Goal: Transaction & Acquisition: Book appointment/travel/reservation

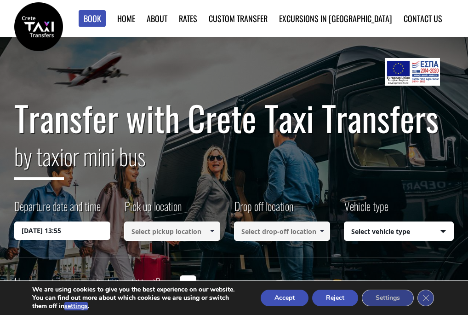
click at [101, 232] on input "[DATE] 13:55" at bounding box center [62, 230] width 96 height 18
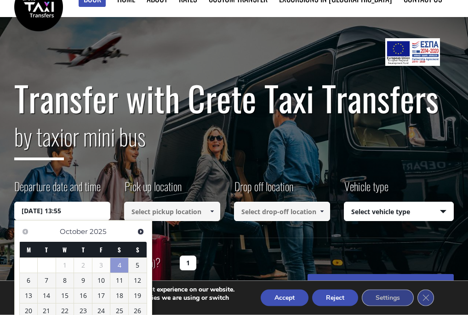
scroll to position [67, 0]
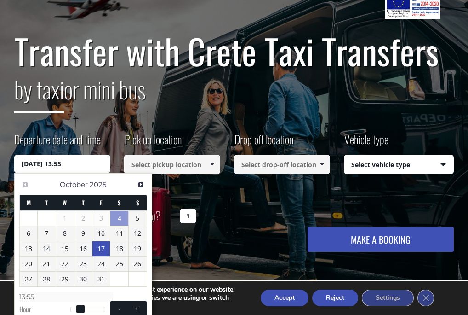
click at [104, 244] on link "17" at bounding box center [101, 248] width 18 height 15
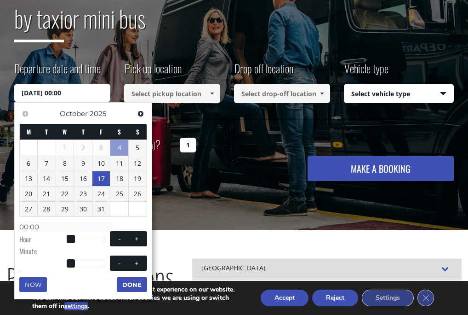
scroll to position [135, 0]
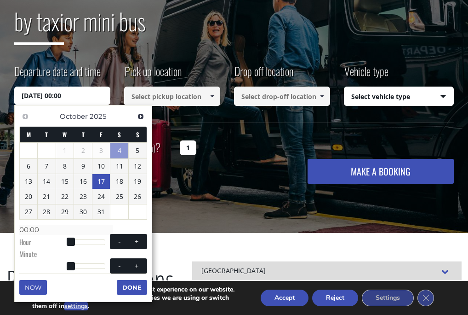
click at [144, 241] on button "+" at bounding box center [136, 241] width 17 height 9
type input "[DATE] 01:00"
type input "01:00"
click at [143, 238] on button "+" at bounding box center [136, 241] width 17 height 9
type input "[DATE] 02:00"
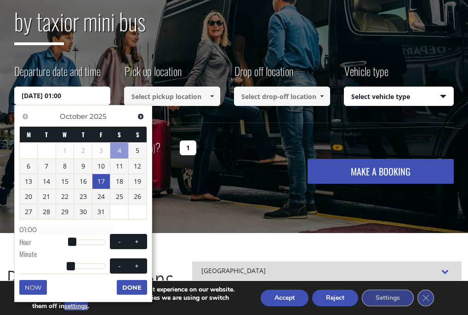
type input "02:00"
click at [120, 239] on span at bounding box center [119, 241] width 7 height 7
type input "[DATE] 01:00"
type input "01:00"
click at [120, 239] on span at bounding box center [119, 241] width 7 height 7
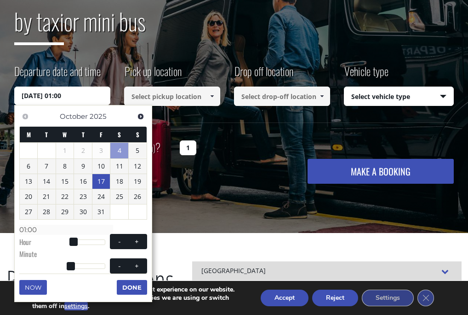
type input "[DATE] 00:00"
type input "00:00"
click at [119, 240] on span at bounding box center [119, 241] width 7 height 7
click at [118, 239] on span at bounding box center [119, 241] width 7 height 7
click at [117, 242] on span at bounding box center [119, 241] width 7 height 7
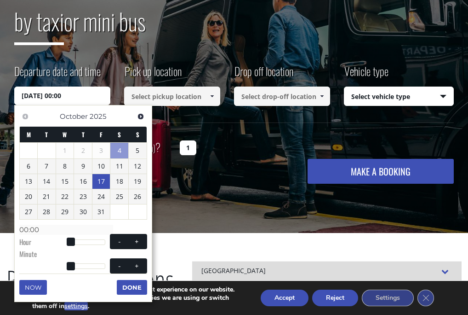
click at [144, 238] on button "+" at bounding box center [136, 241] width 17 height 9
type input "[DATE] 01:00"
type input "01:00"
click at [144, 238] on button "+" at bounding box center [136, 241] width 17 height 9
type input "[DATE] 02:00"
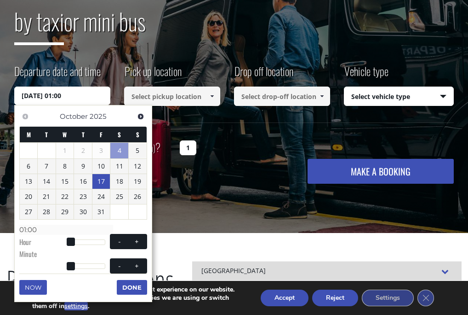
type input "02:00"
click at [147, 241] on span "- +" at bounding box center [128, 241] width 37 height 15
click at [144, 241] on button "+" at bounding box center [136, 241] width 17 height 9
type input "[DATE] 03:00"
type input "03:00"
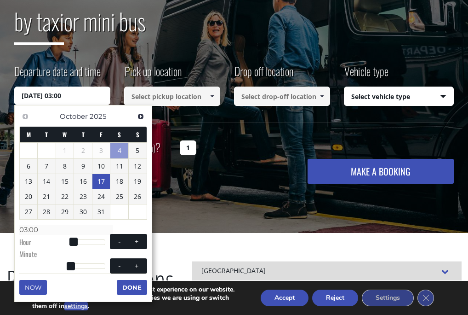
click at [146, 242] on span "- +" at bounding box center [128, 241] width 37 height 15
click at [144, 240] on button "+" at bounding box center [136, 241] width 17 height 9
type input "[DATE] 04:00"
type input "04:00"
click at [145, 242] on span "- +" at bounding box center [128, 241] width 37 height 15
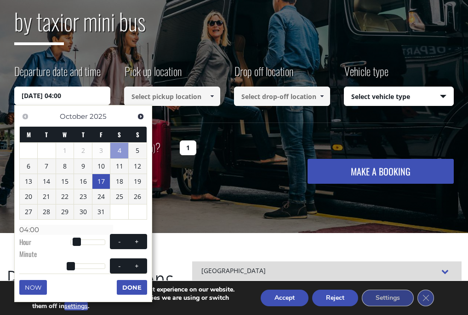
click at [145, 239] on button "+" at bounding box center [136, 241] width 17 height 9
type input "[DATE] 05:00"
type input "05:00"
click at [146, 240] on span "- +" at bounding box center [128, 241] width 37 height 15
click at [144, 239] on button "+" at bounding box center [136, 241] width 17 height 9
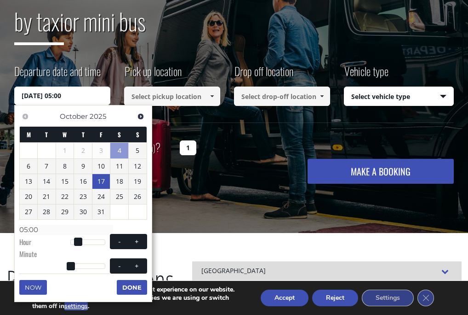
type input "[DATE] 06:00"
type input "06:00"
click at [145, 240] on span "- +" at bounding box center [128, 241] width 37 height 15
click at [144, 237] on button "+" at bounding box center [136, 241] width 17 height 9
type input "[DATE] 07:00"
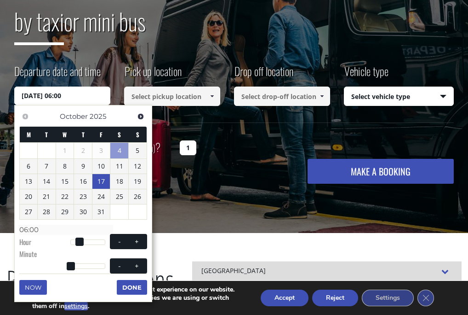
type input "07:00"
click at [147, 239] on div "Previous Next [DATE] M T W T F S S 1 2 3 4 5 6 7 8 9 10 11 12 13 14 15 16 17 18…" at bounding box center [83, 203] width 138 height 197
click at [144, 237] on button "+" at bounding box center [136, 241] width 17 height 9
type input "[DATE] 08:00"
type input "08:00"
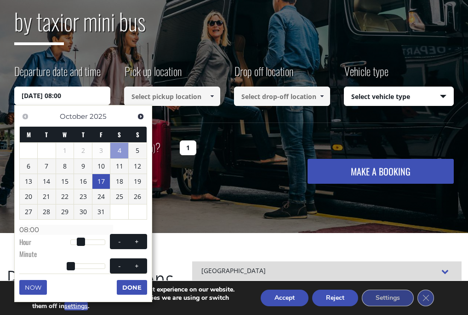
click at [147, 240] on div "Previous Next [DATE] M T W T F S S 1 2 3 4 5 6 7 8 9 10 11 12 13 14 15 16 17 18…" at bounding box center [83, 203] width 138 height 197
click at [116, 243] on button "-" at bounding box center [119, 241] width 17 height 9
type input "[DATE] 07:00"
type input "07:00"
click at [117, 244] on span "- +" at bounding box center [128, 241] width 37 height 15
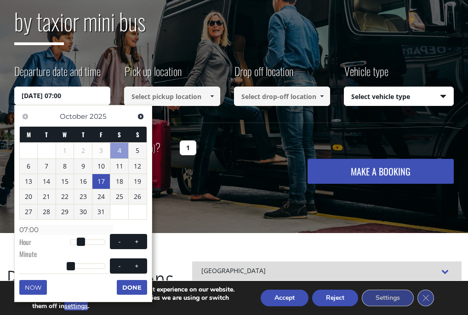
click at [113, 242] on button "-" at bounding box center [119, 241] width 17 height 9
type input "[DATE] 06:00"
type input "06:00"
click at [116, 245] on span "- +" at bounding box center [128, 241] width 37 height 15
click at [118, 242] on span at bounding box center [119, 241] width 7 height 7
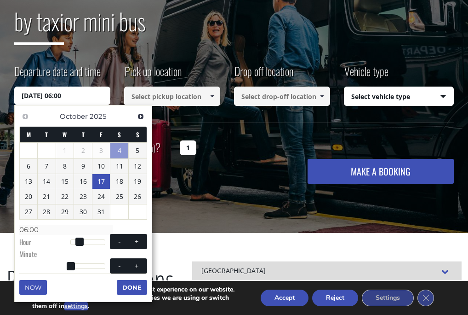
type input "[DATE] 05:00"
type input "05:00"
click at [118, 242] on span at bounding box center [119, 241] width 7 height 7
type input "[DATE] 04:00"
type input "04:00"
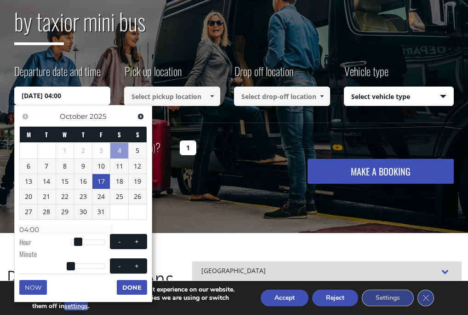
click at [113, 242] on button "-" at bounding box center [119, 241] width 17 height 9
type input "[DATE] 03:00"
type input "03:00"
click at [117, 242] on span at bounding box center [119, 241] width 7 height 7
type input "[DATE] 02:00"
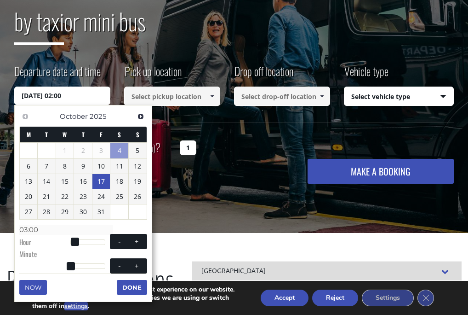
type input "02:00"
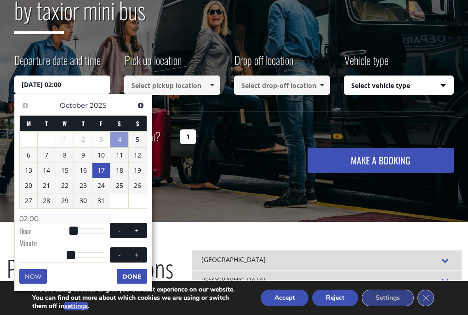
scroll to position [168, 0]
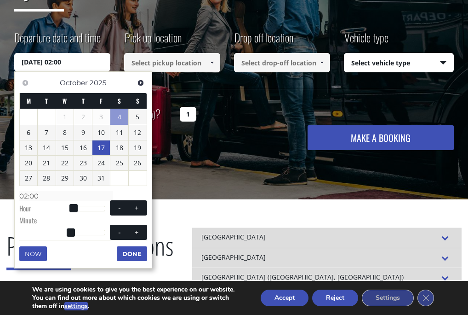
click at [132, 257] on button "Done" at bounding box center [132, 253] width 30 height 15
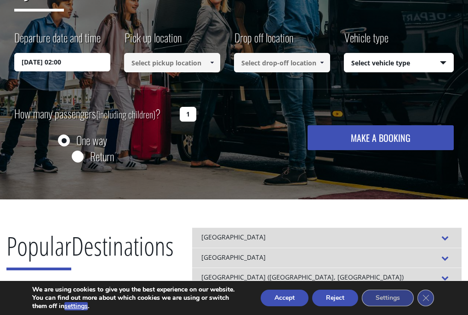
click at [193, 64] on input at bounding box center [172, 62] width 96 height 19
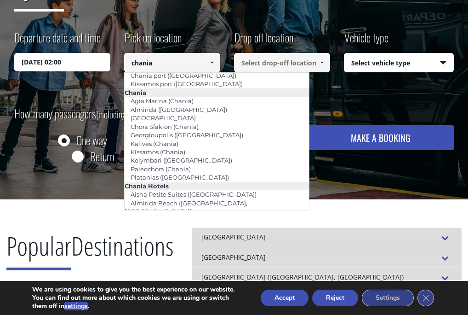
scroll to position [17, 0]
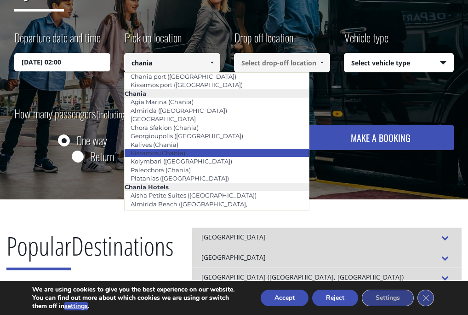
click at [200, 152] on li "Kissamos (Chania)" at bounding box center [217, 153] width 184 height 8
type input "Kissamos (Chania)"
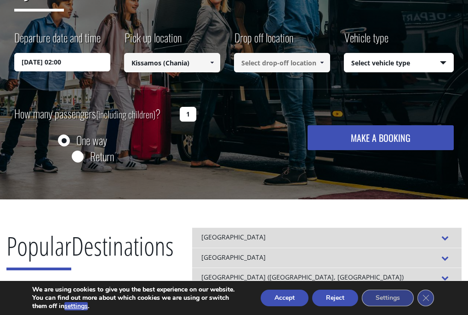
click at [294, 63] on input at bounding box center [282, 62] width 96 height 19
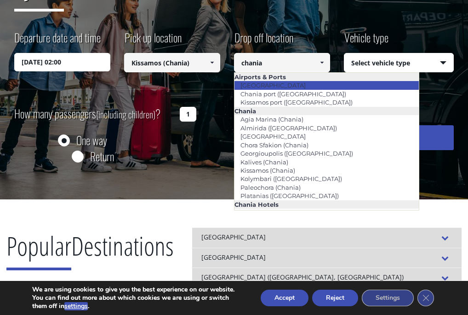
click at [272, 87] on link "[GEOGRAPHIC_DATA]" at bounding box center [273, 85] width 77 height 13
type input "[GEOGRAPHIC_DATA]"
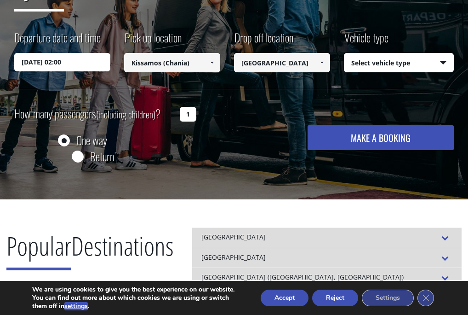
click at [431, 59] on select "Select vehicle type Taxi (4 passengers) Mercedes E Class Mini Van (7 passengers…" at bounding box center [399, 62] width 109 height 19
select select "540"
click at [420, 141] on button "MAKE A BOOKING" at bounding box center [381, 137] width 147 height 25
